Goal: Task Accomplishment & Management: Manage account settings

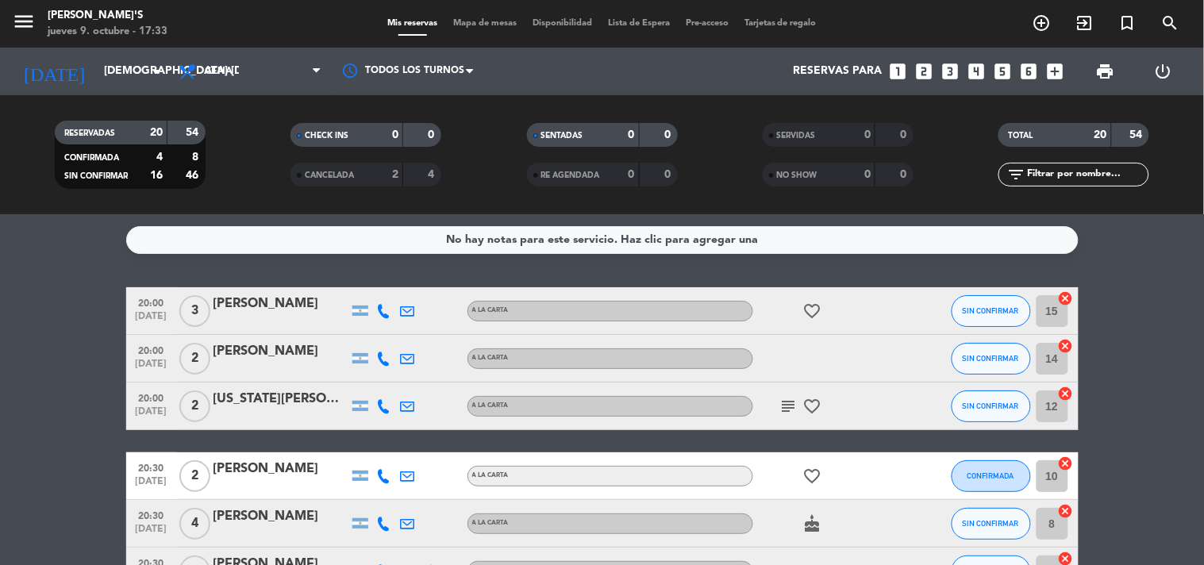
click at [381, 309] on icon at bounding box center [384, 311] width 14 height 14
click at [417, 286] on span at bounding box center [423, 284] width 13 height 13
click at [384, 363] on icon at bounding box center [384, 359] width 14 height 14
click at [417, 336] on span at bounding box center [423, 331] width 13 height 13
click at [391, 402] on div at bounding box center [384, 405] width 24 height 47
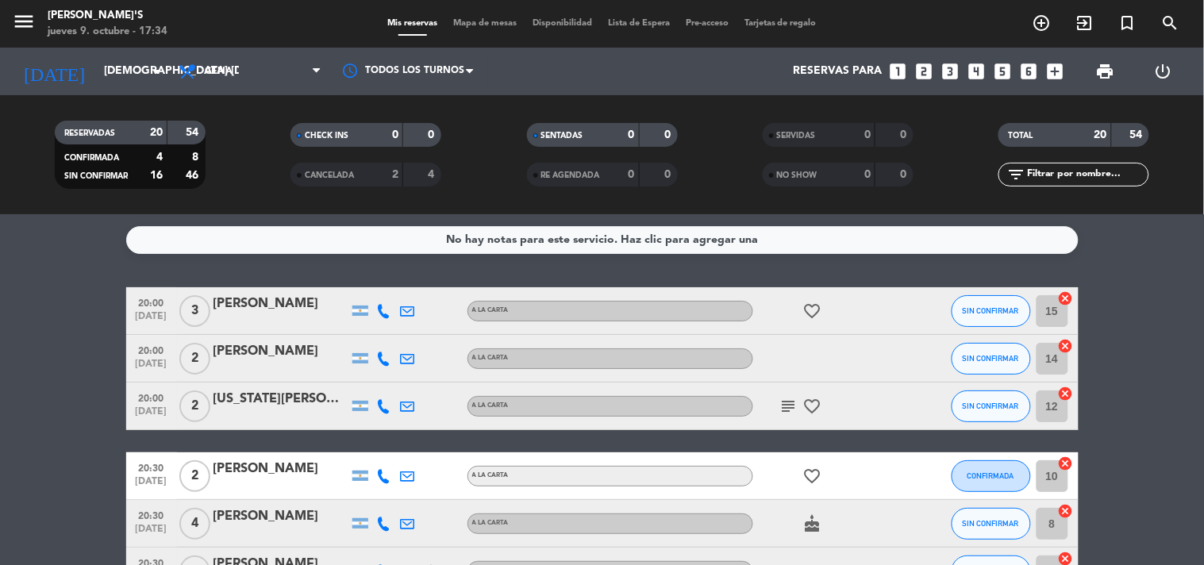
click at [382, 405] on icon at bounding box center [384, 406] width 14 height 14
click at [417, 377] on span at bounding box center [423, 379] width 13 height 13
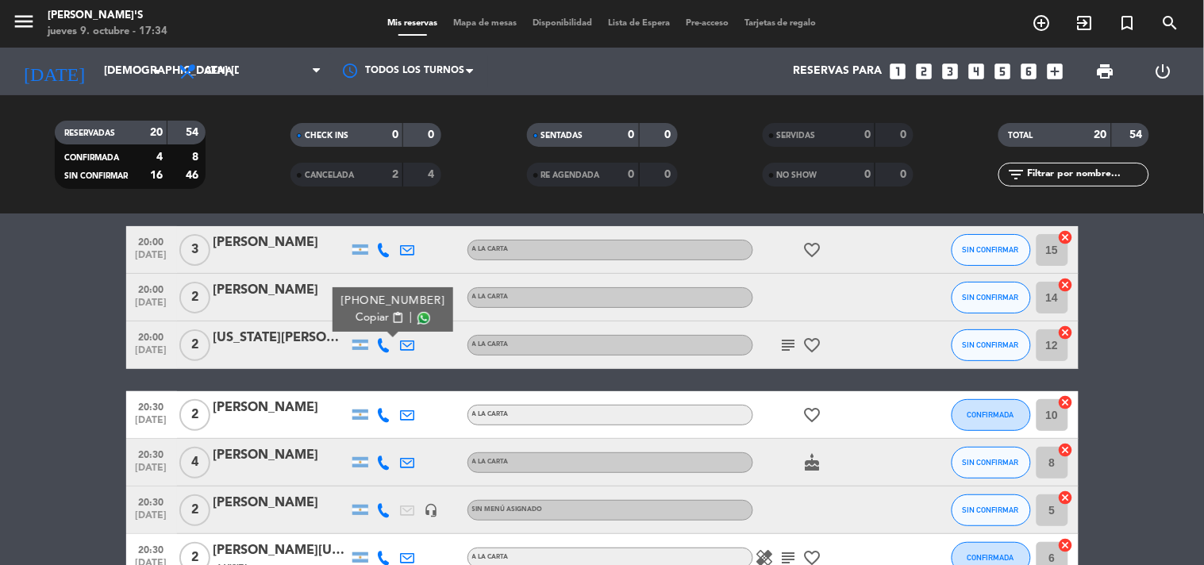
scroll to position [88, 0]
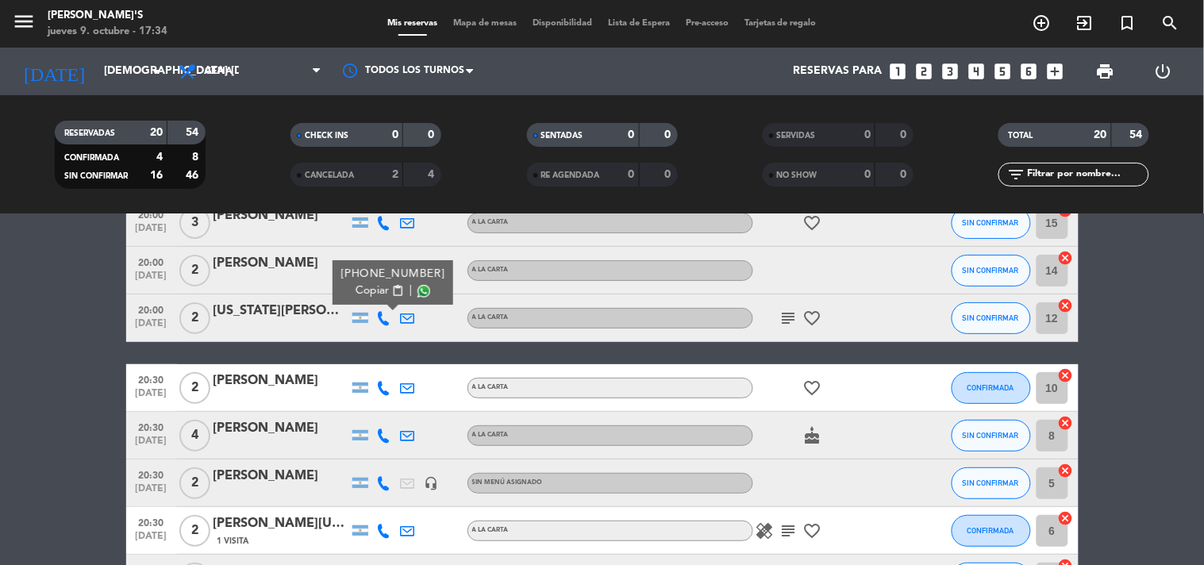
click at [379, 386] on icon at bounding box center [384, 388] width 14 height 14
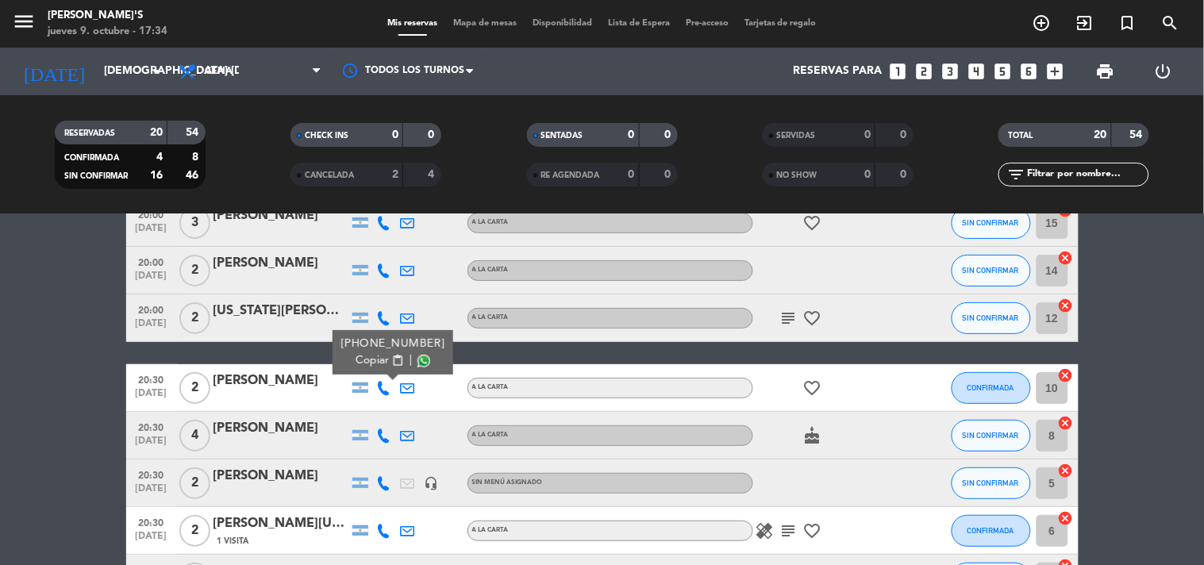
click at [417, 359] on span at bounding box center [423, 361] width 13 height 13
click at [417, 355] on span at bounding box center [423, 361] width 13 height 13
click at [417, 361] on span at bounding box center [423, 361] width 13 height 13
click at [391, 359] on span "content_paste" at bounding box center [397, 361] width 12 height 12
click at [417, 358] on span at bounding box center [423, 361] width 13 height 13
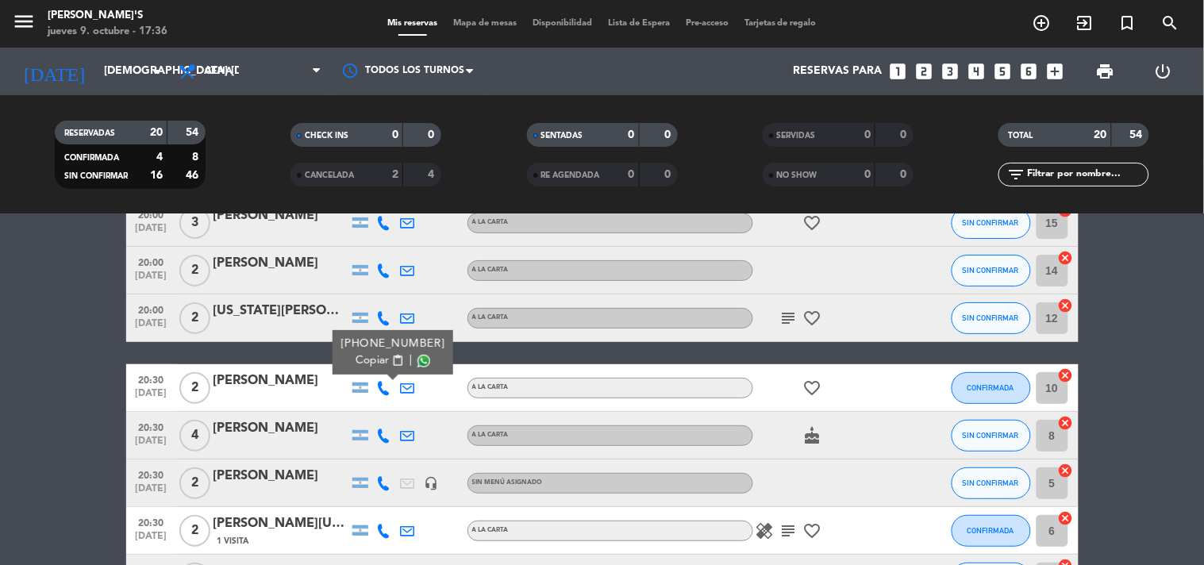
click at [387, 440] on icon at bounding box center [384, 436] width 14 height 14
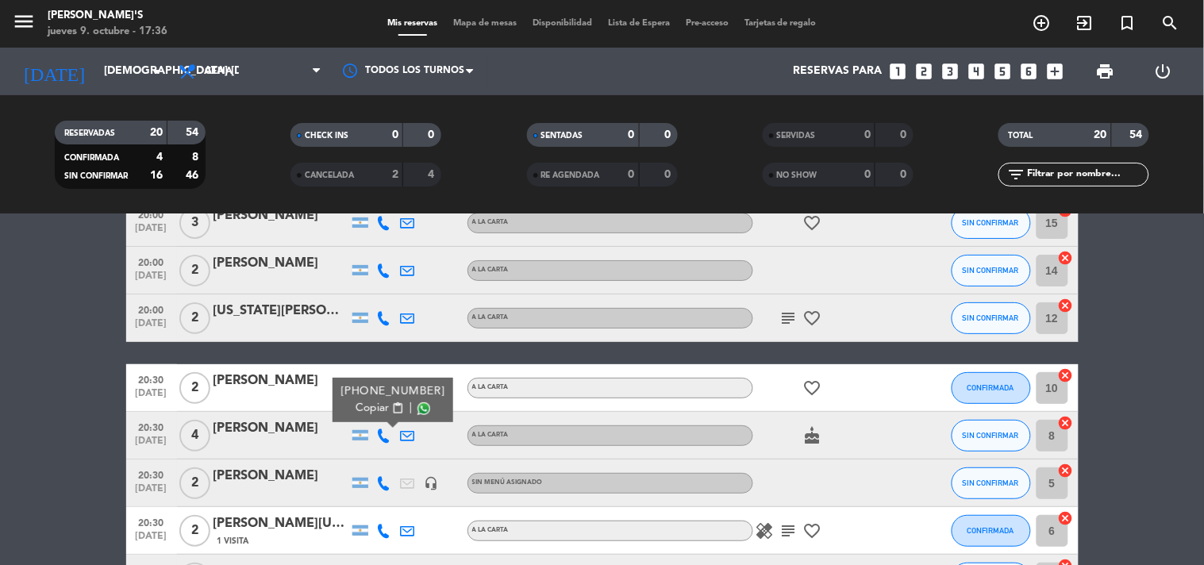
click at [417, 409] on span at bounding box center [423, 408] width 13 height 13
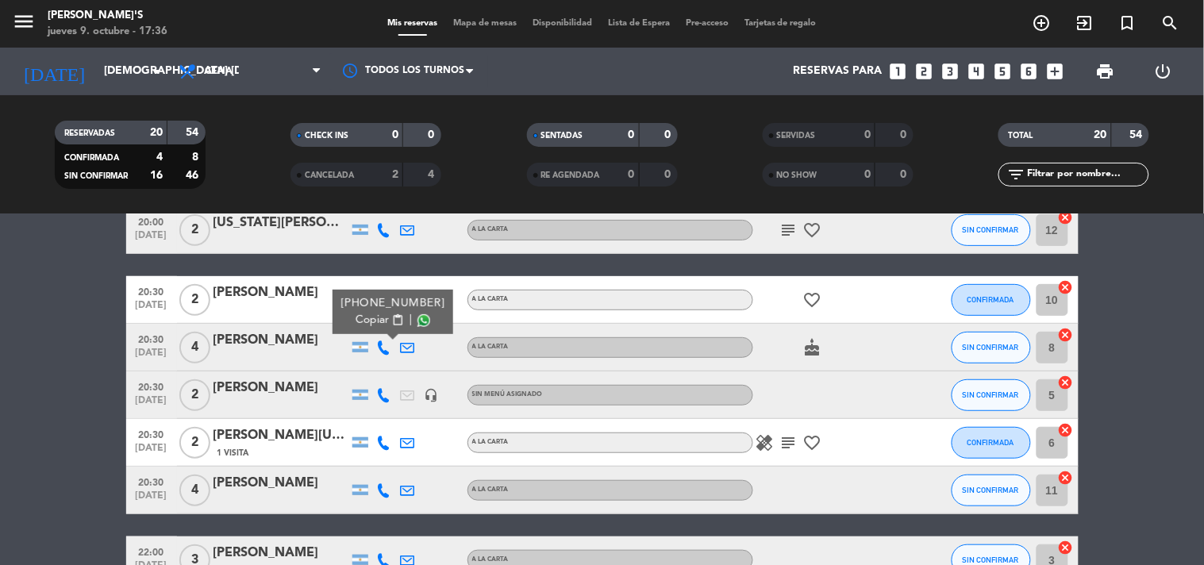
drag, startPoint x: 384, startPoint y: 395, endPoint x: 402, endPoint y: 383, distance: 21.8
click at [385, 395] on icon at bounding box center [384, 395] width 14 height 14
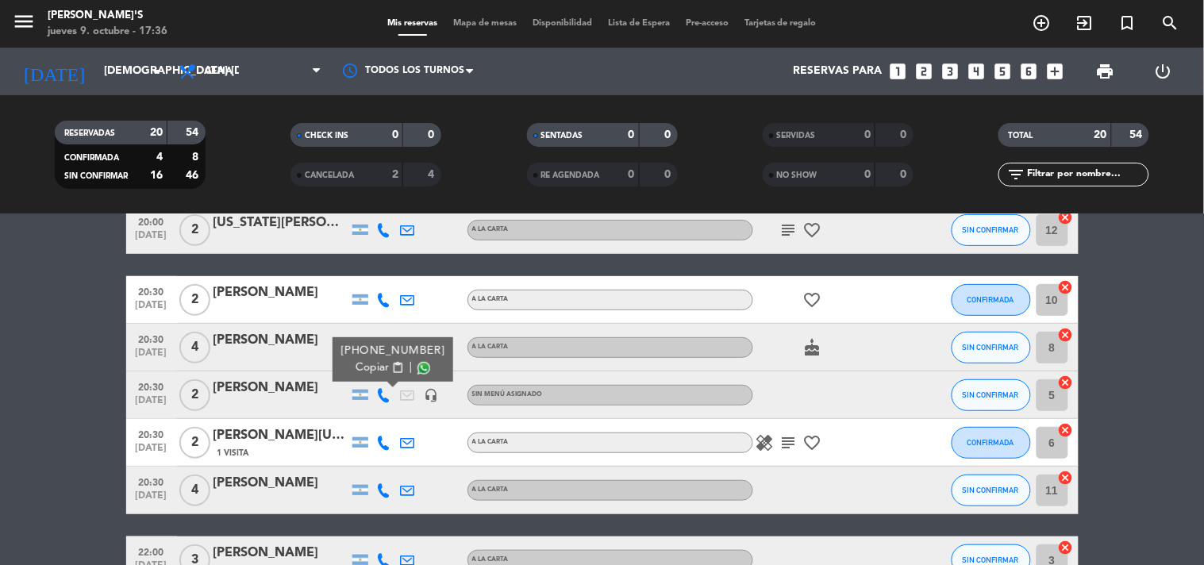
click at [419, 370] on span at bounding box center [423, 368] width 13 height 13
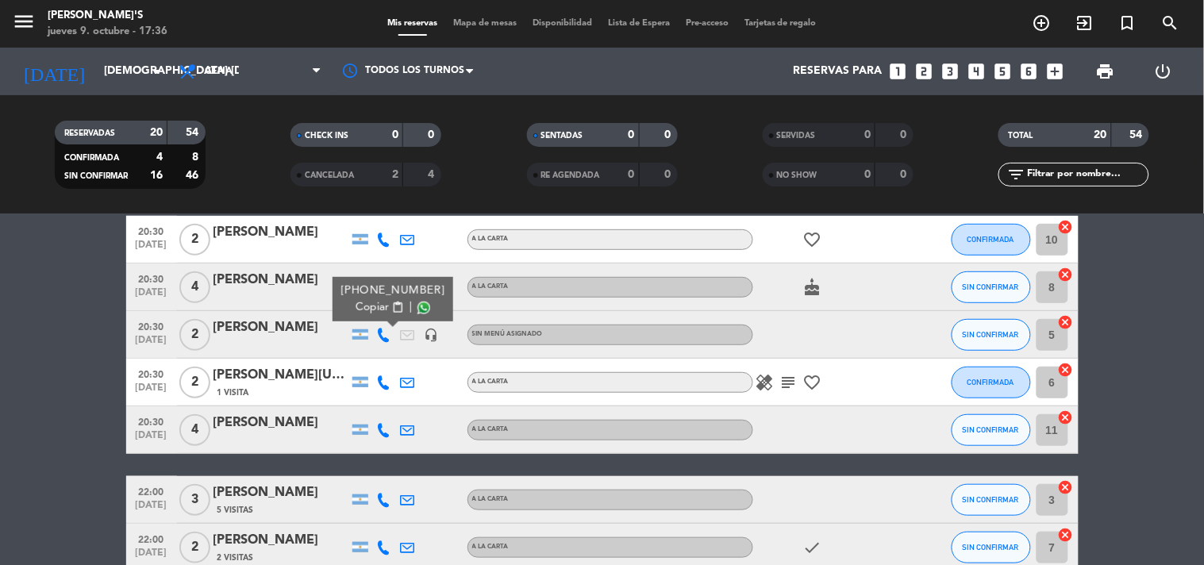
scroll to position [264, 0]
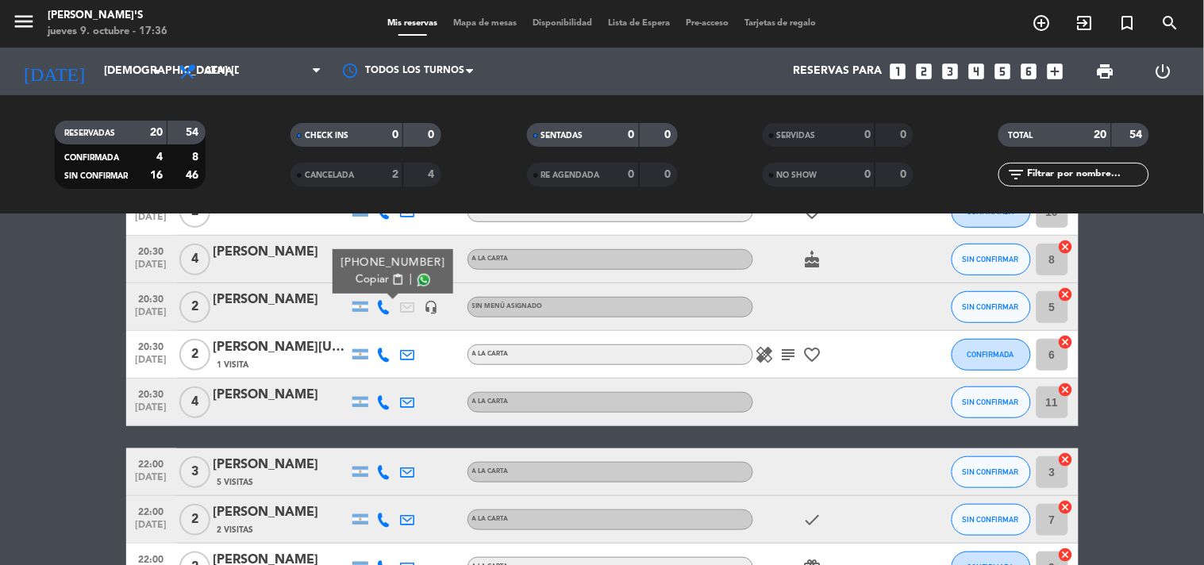
click at [379, 359] on icon at bounding box center [384, 355] width 14 height 14
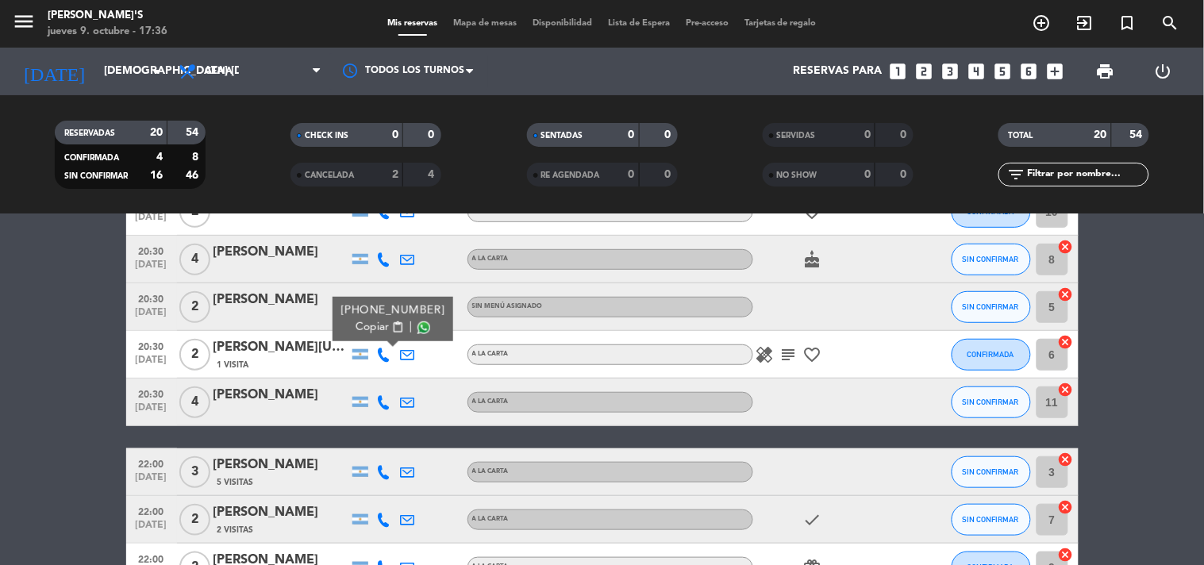
click at [419, 328] on span at bounding box center [423, 327] width 13 height 13
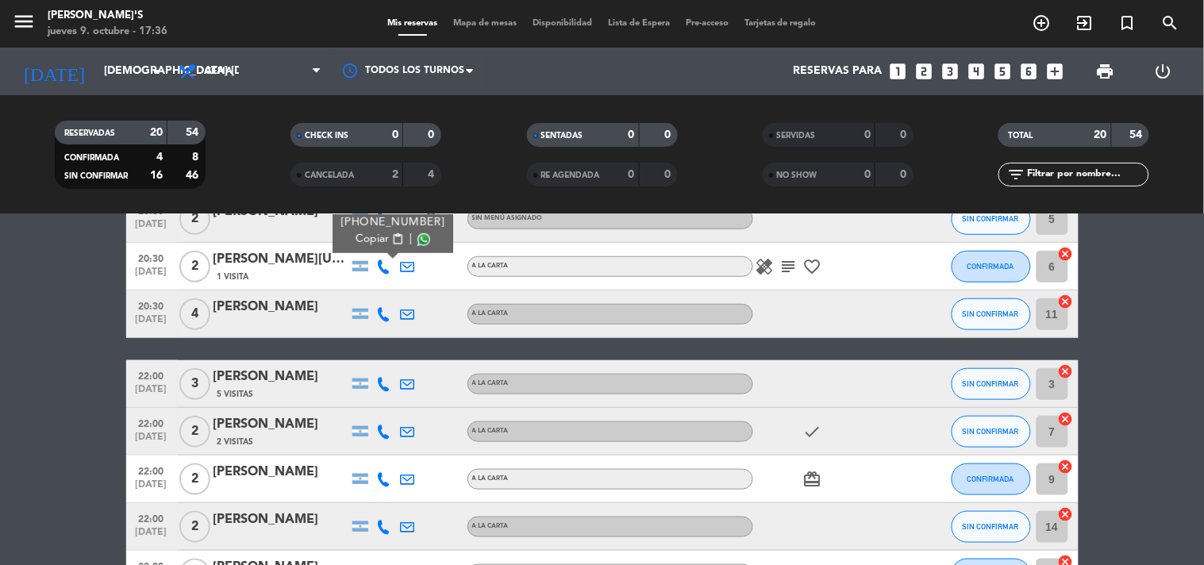
click at [386, 316] on icon at bounding box center [384, 314] width 14 height 14
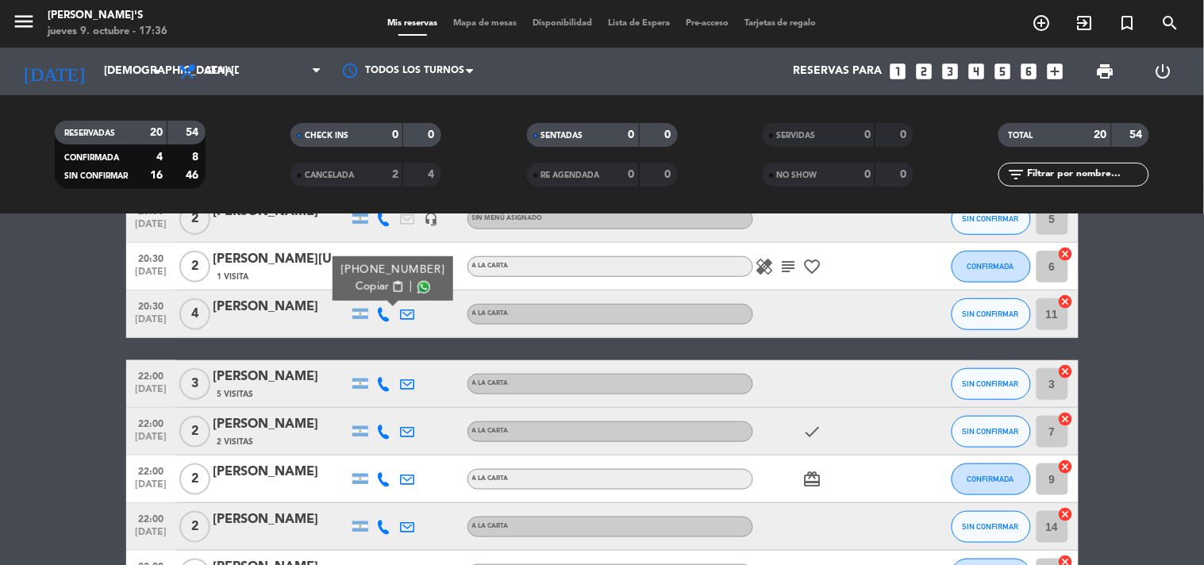
click at [417, 284] on span at bounding box center [423, 287] width 13 height 13
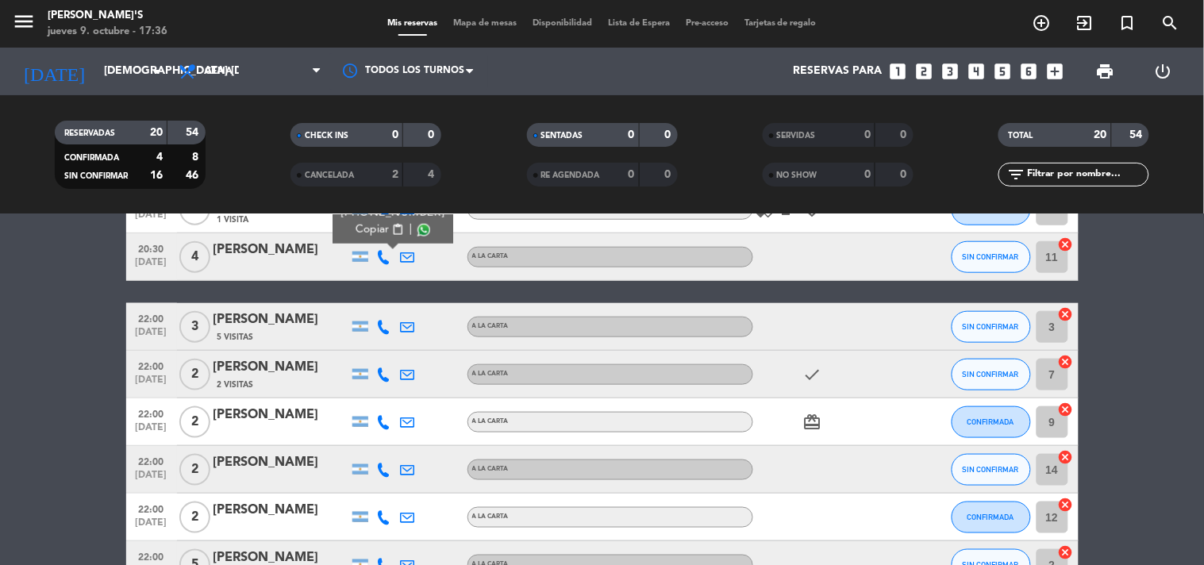
scroll to position [440, 0]
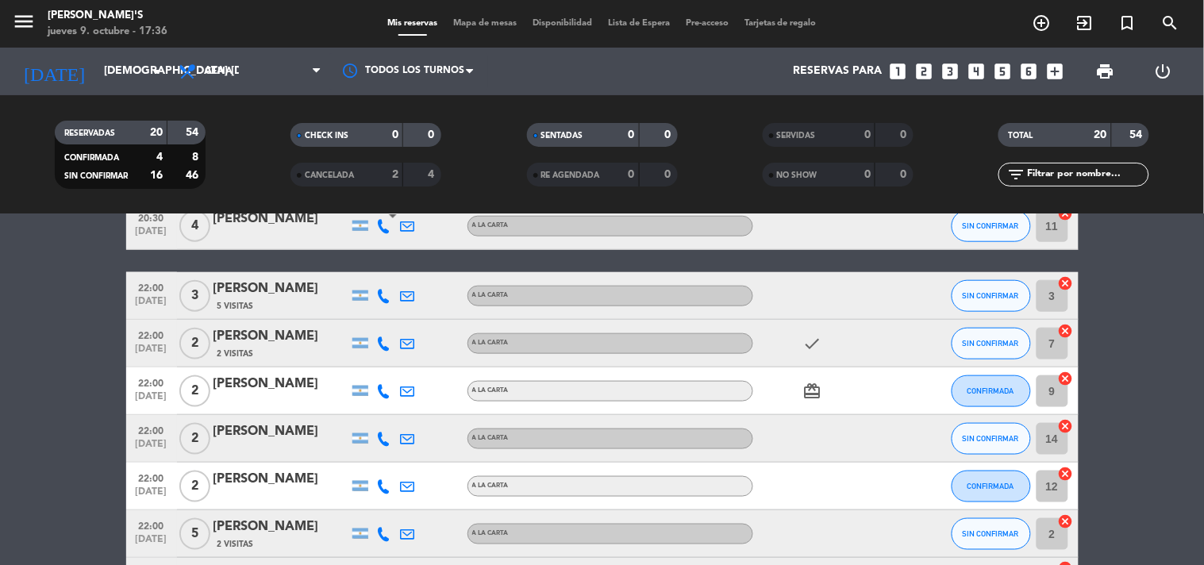
click at [386, 296] on icon at bounding box center [384, 296] width 14 height 14
click at [417, 268] on span at bounding box center [423, 269] width 13 height 13
click at [384, 344] on icon at bounding box center [384, 343] width 14 height 14
click at [417, 314] on span at bounding box center [423, 316] width 13 height 13
click at [419, 320] on span at bounding box center [423, 316] width 13 height 13
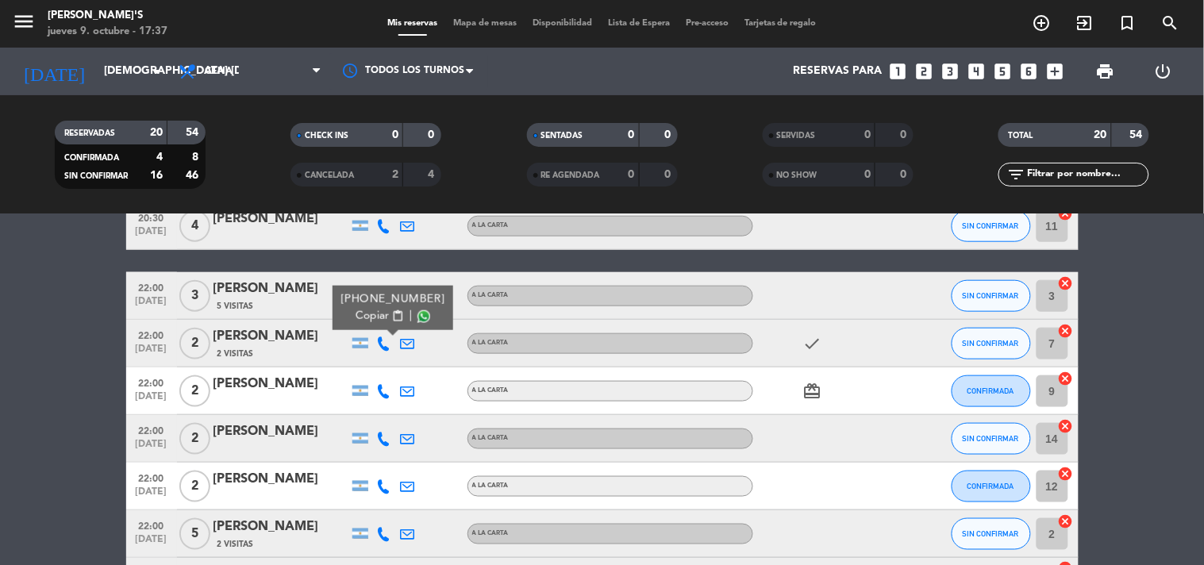
click at [391, 315] on span "content_paste" at bounding box center [397, 316] width 12 height 12
click at [382, 386] on icon at bounding box center [384, 391] width 14 height 14
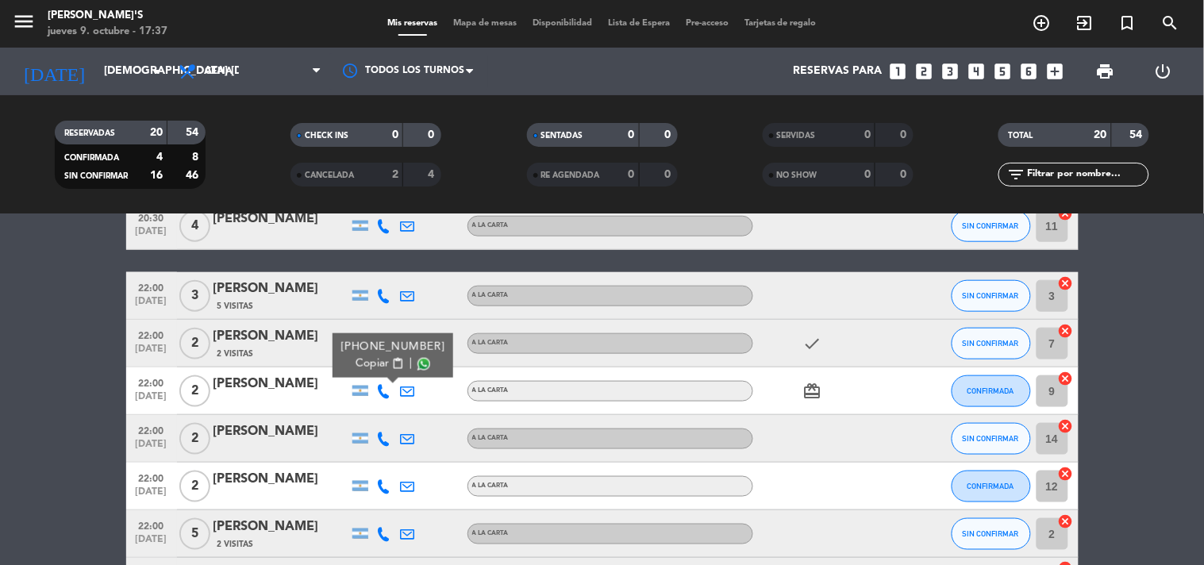
click at [417, 360] on span at bounding box center [423, 364] width 13 height 13
click at [382, 438] on icon at bounding box center [384, 439] width 14 height 14
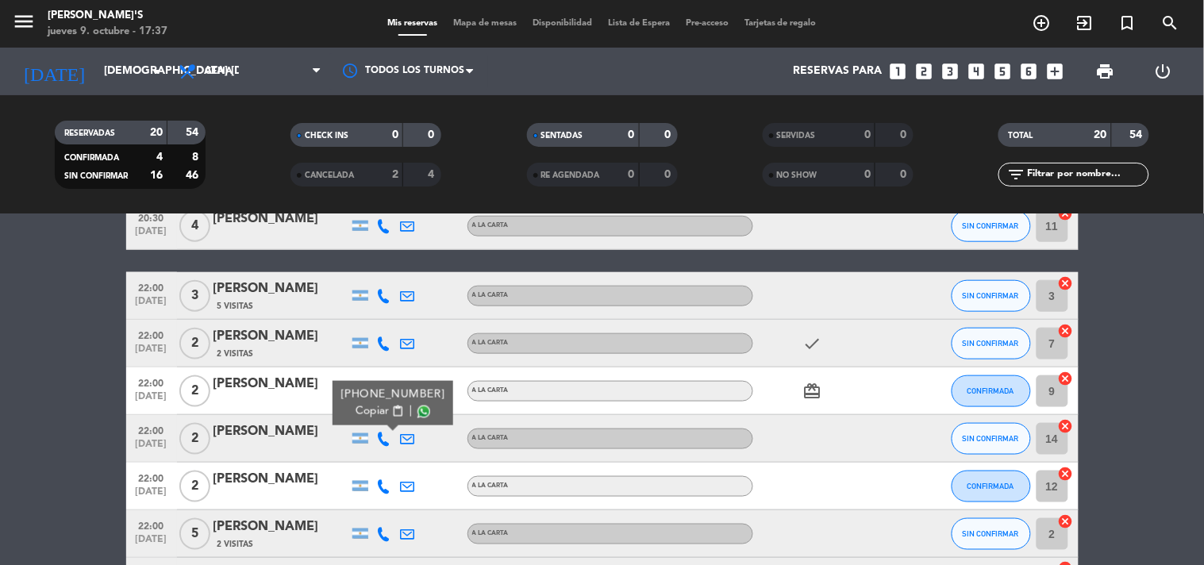
click at [417, 408] on span at bounding box center [423, 412] width 13 height 13
click at [381, 484] on icon at bounding box center [384, 486] width 14 height 14
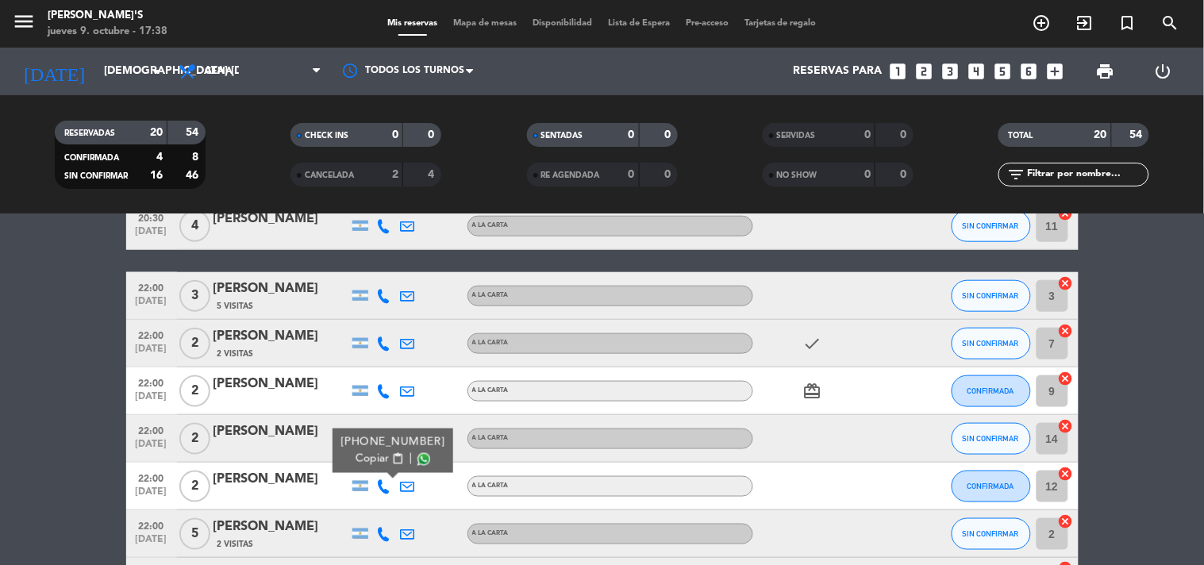
click at [417, 455] on span at bounding box center [423, 459] width 13 height 13
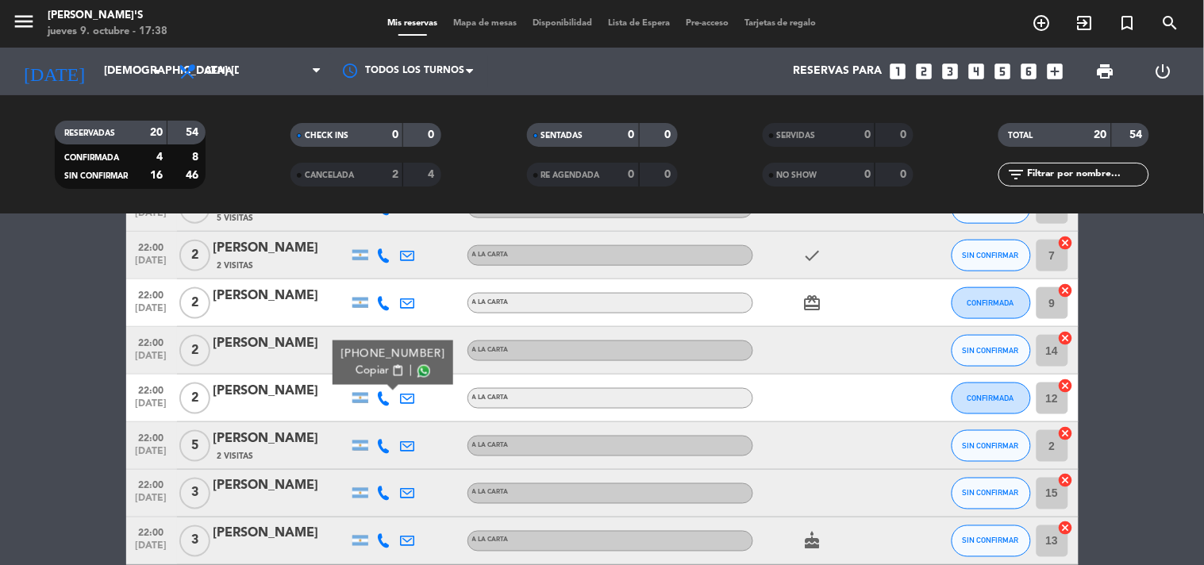
click at [378, 440] on icon at bounding box center [384, 446] width 14 height 14
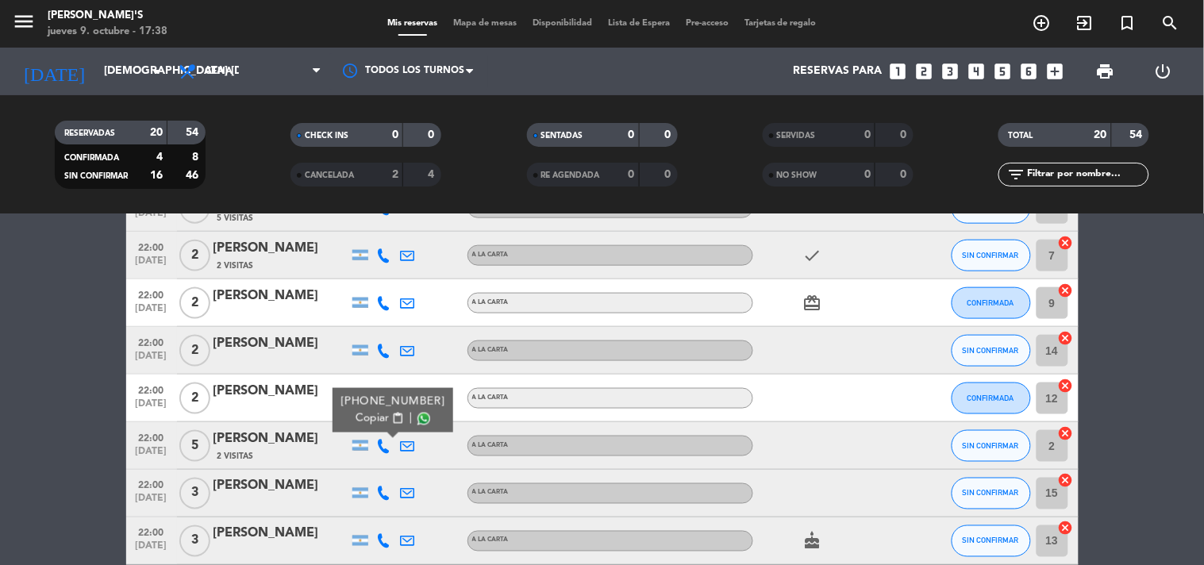
click at [417, 418] on span at bounding box center [423, 419] width 13 height 13
click at [386, 496] on icon at bounding box center [384, 493] width 14 height 14
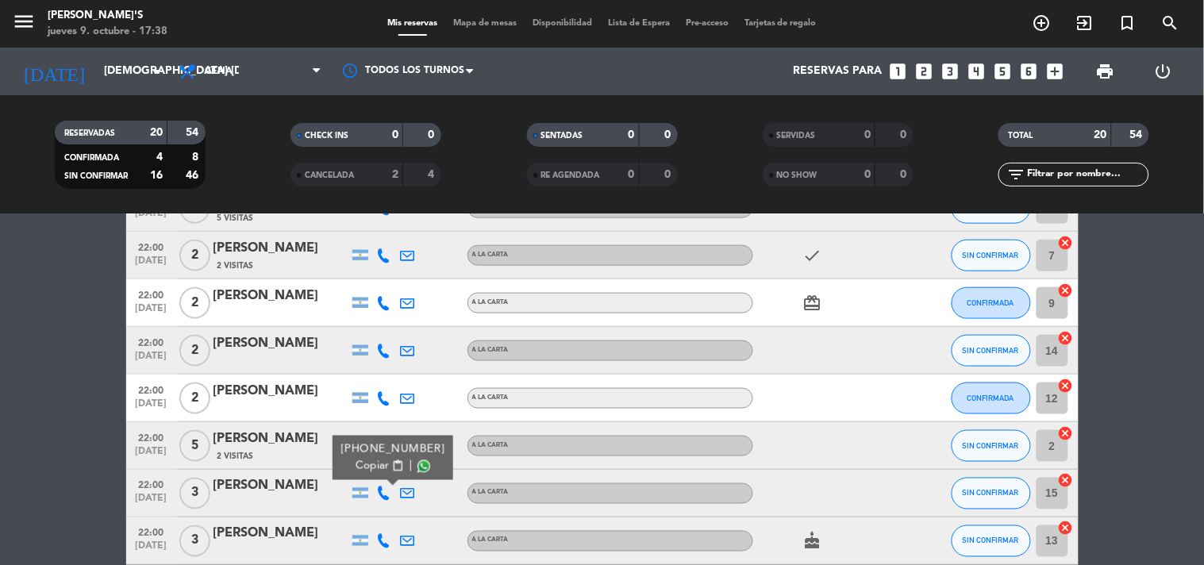
click at [417, 464] on span at bounding box center [423, 466] width 13 height 13
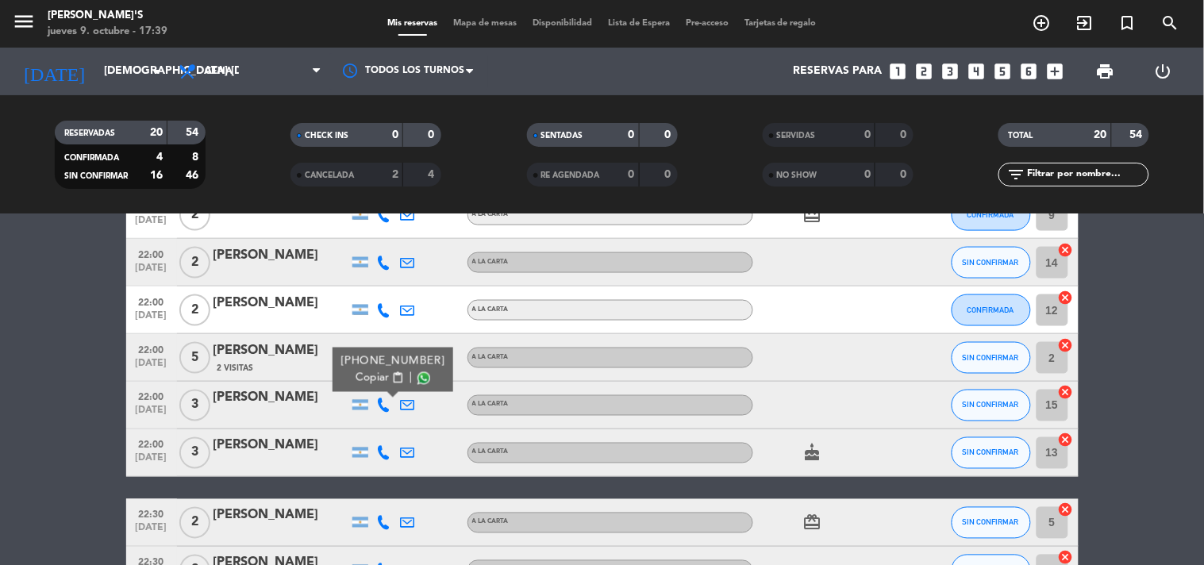
click at [383, 450] on icon at bounding box center [384, 453] width 14 height 14
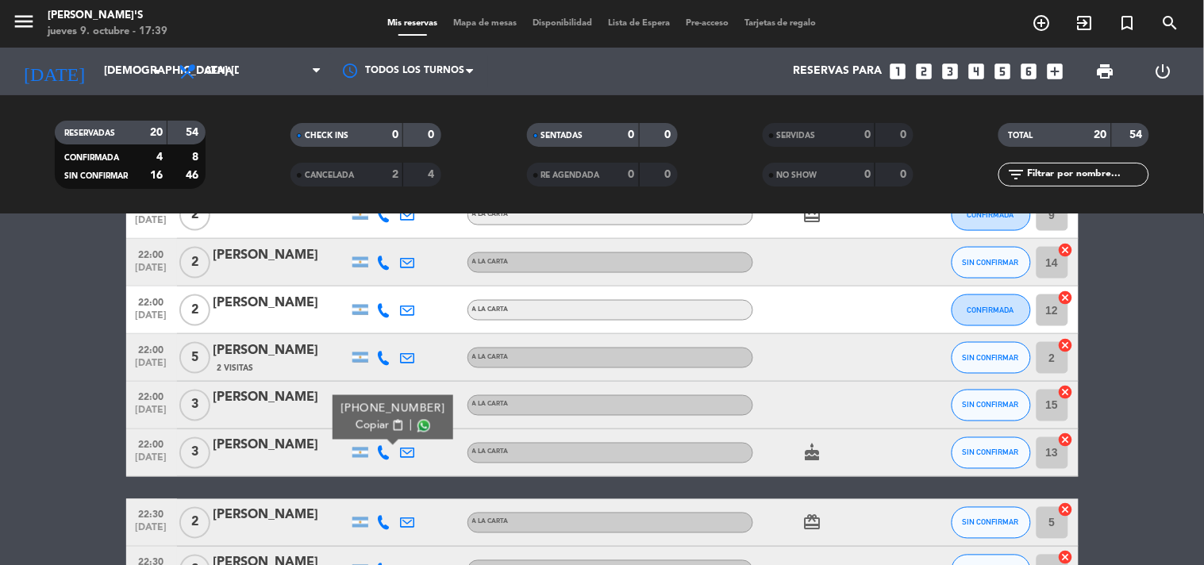
click at [417, 424] on span at bounding box center [423, 426] width 13 height 13
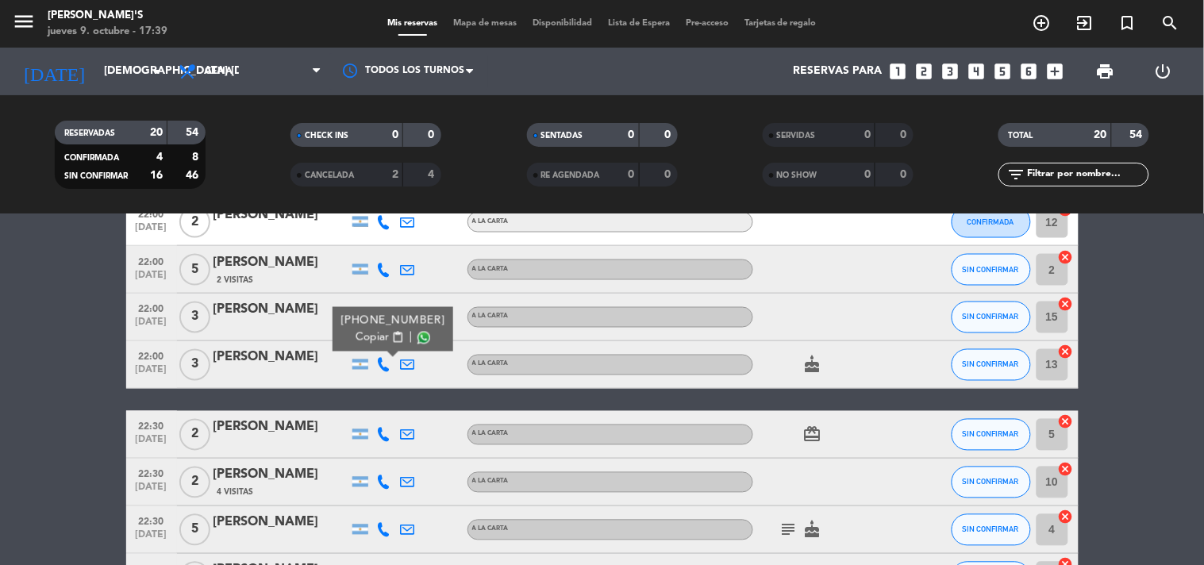
scroll to position [794, 0]
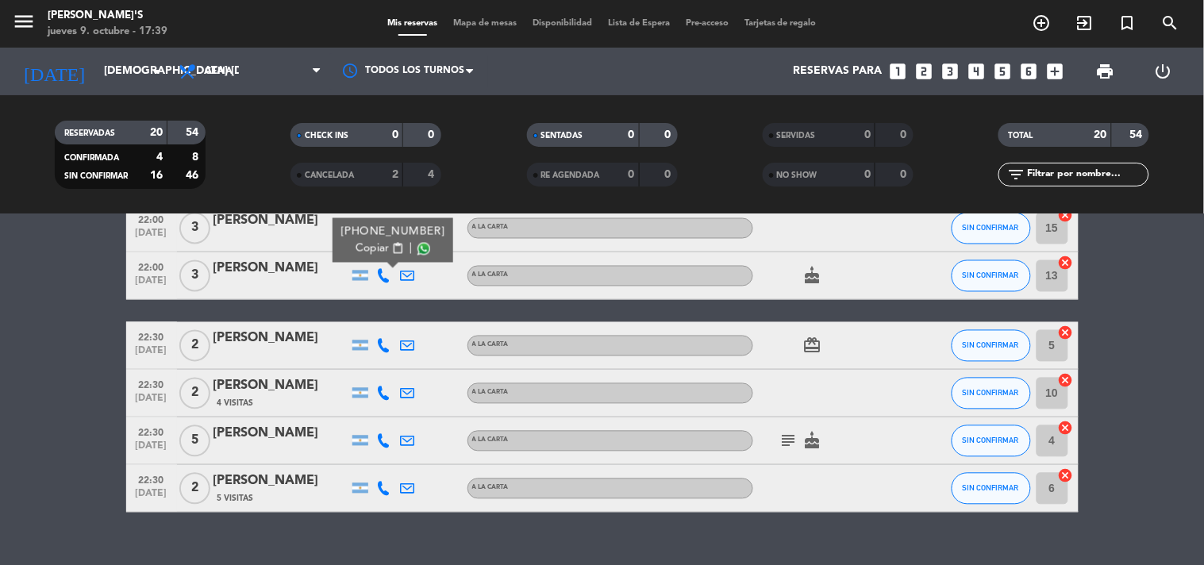
click at [386, 340] on icon at bounding box center [384, 346] width 14 height 14
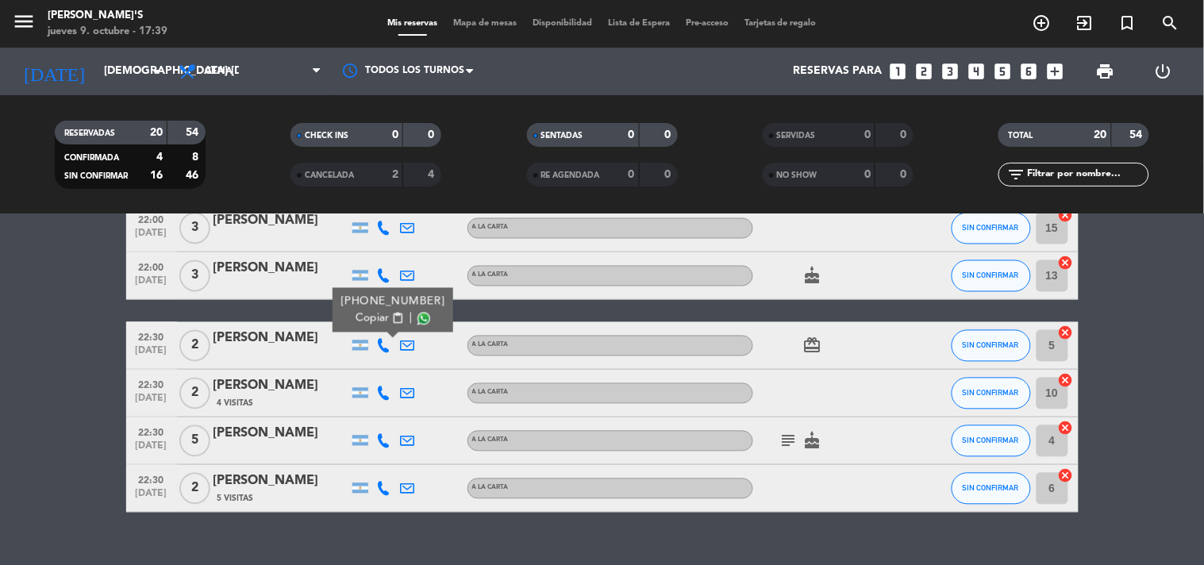
click at [417, 322] on span at bounding box center [423, 319] width 13 height 13
click at [385, 398] on icon at bounding box center [384, 393] width 14 height 14
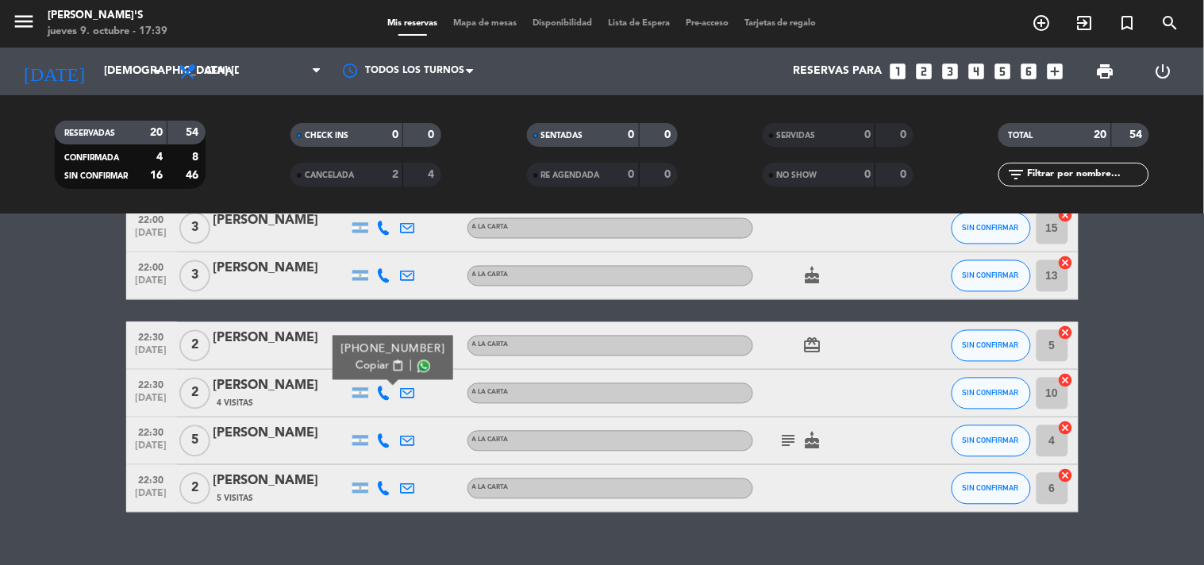
click at [417, 368] on span at bounding box center [423, 366] width 13 height 13
click at [386, 434] on icon at bounding box center [384, 441] width 14 height 14
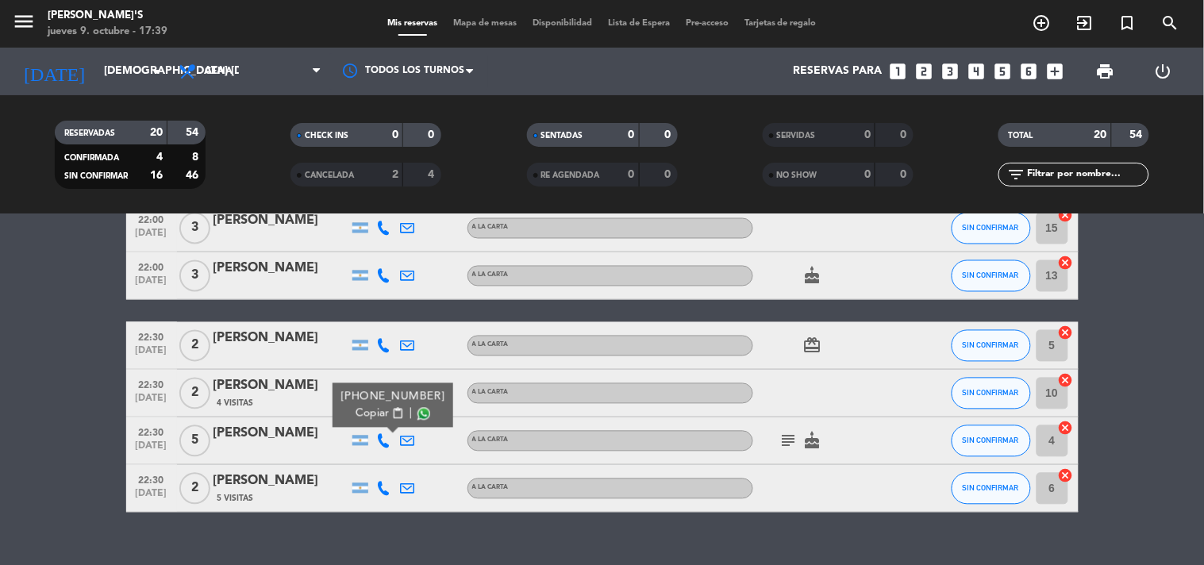
click at [417, 409] on span at bounding box center [423, 414] width 13 height 13
click at [385, 486] on icon at bounding box center [384, 489] width 14 height 14
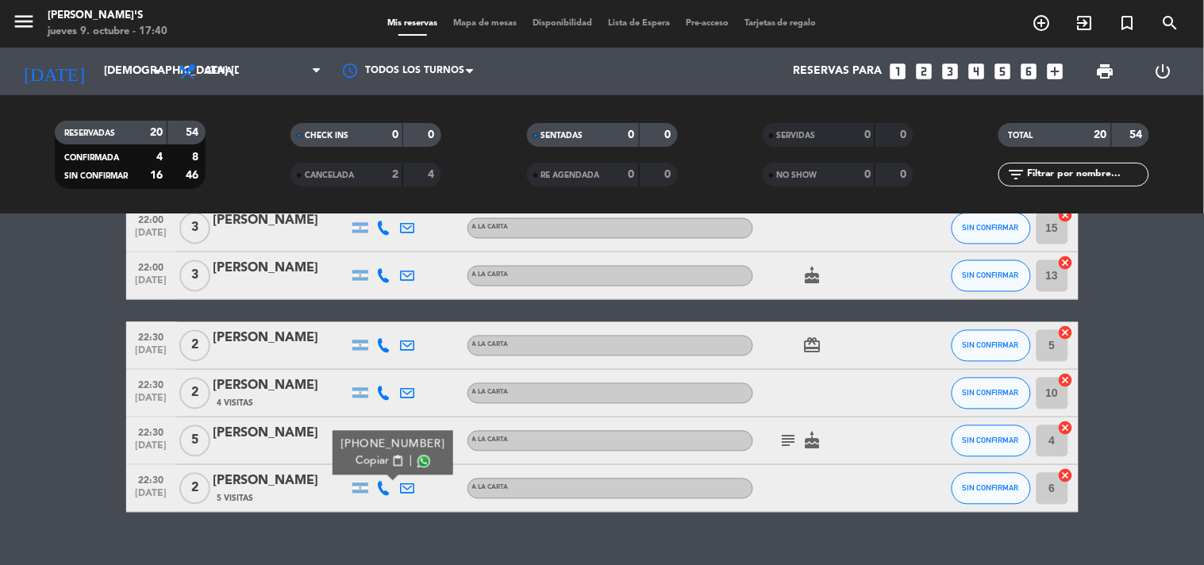
click at [417, 461] on span at bounding box center [423, 462] width 13 height 13
